Goal: Navigation & Orientation: Find specific page/section

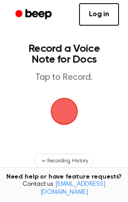
click at [68, 113] on span "button" at bounding box center [63, 111] width 27 height 27
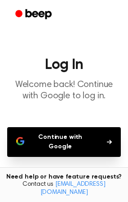
click at [20, 15] on circle "Beep" at bounding box center [18, 13] width 7 height 7
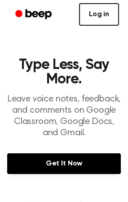
click at [96, 7] on link "Log in" at bounding box center [99, 14] width 40 height 22
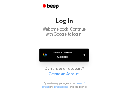
scroll to position [24, 0]
